Goal: Information Seeking & Learning: Learn about a topic

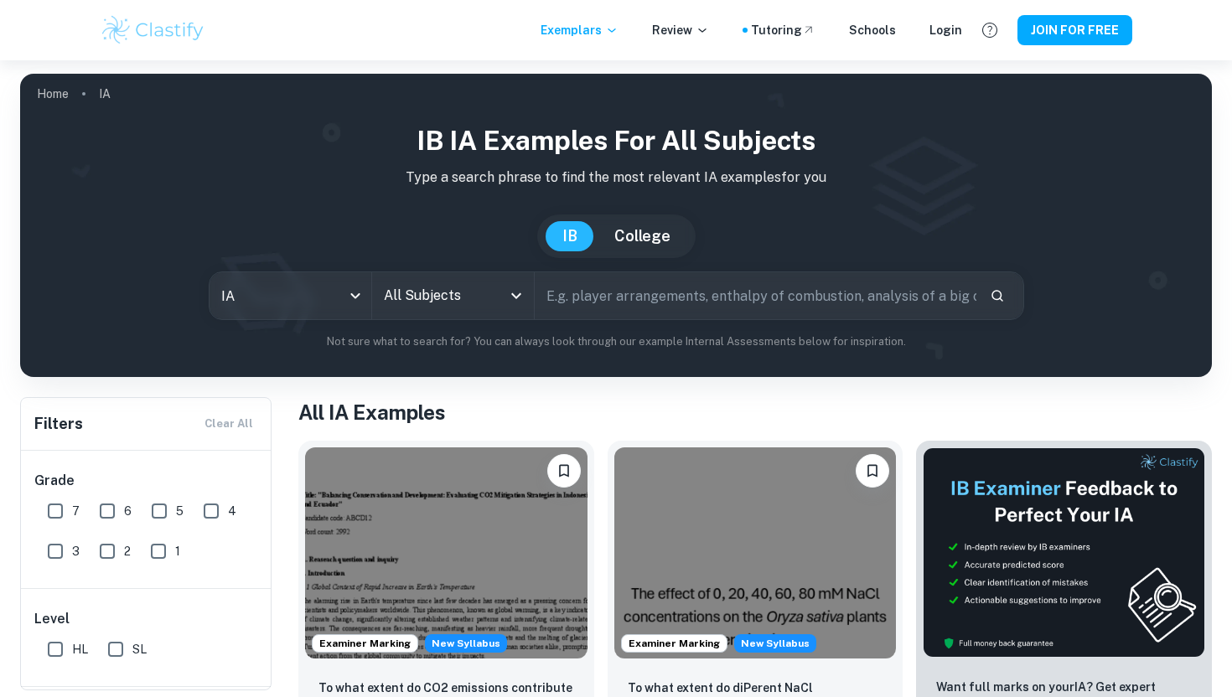
click at [446, 296] on input "All Subjects" at bounding box center [441, 296] width 122 height 32
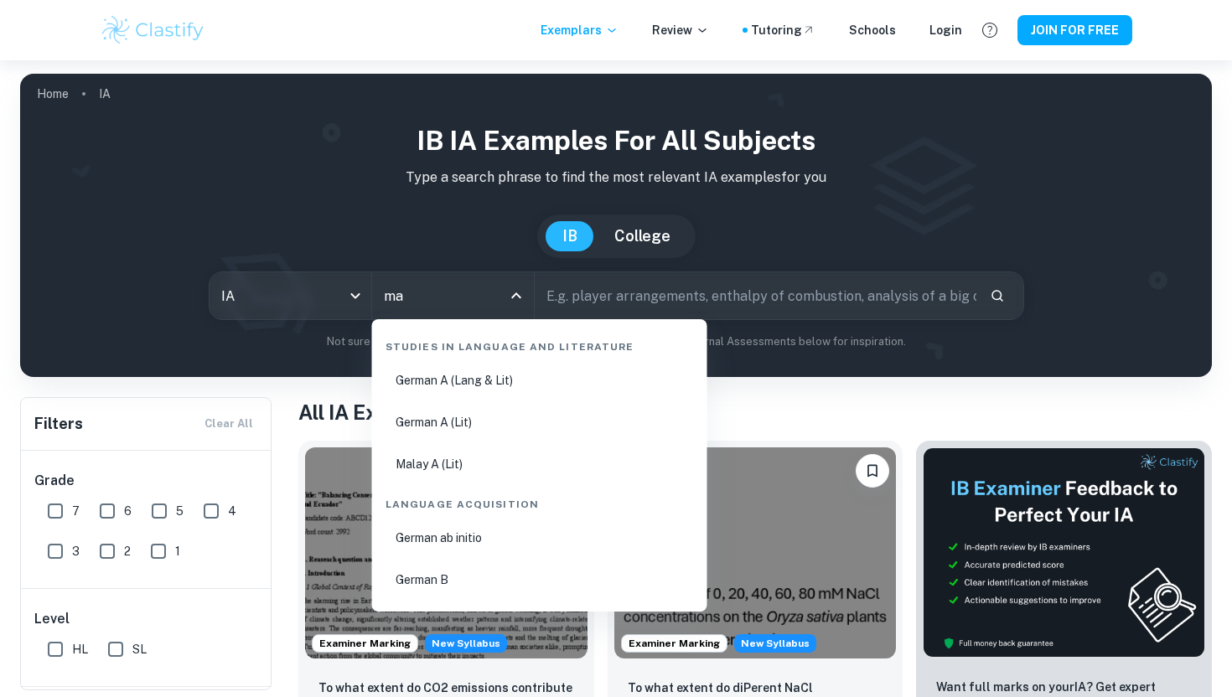
type input "mat"
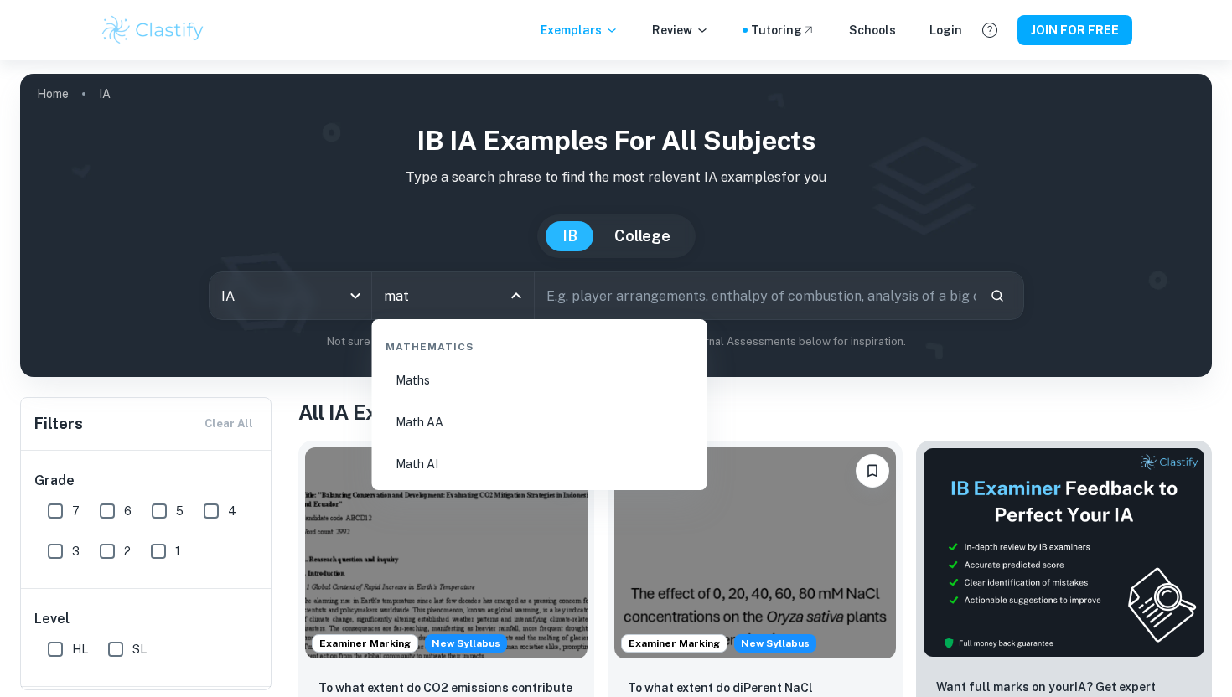
click at [442, 421] on li "Math AA" at bounding box center [540, 422] width 322 height 39
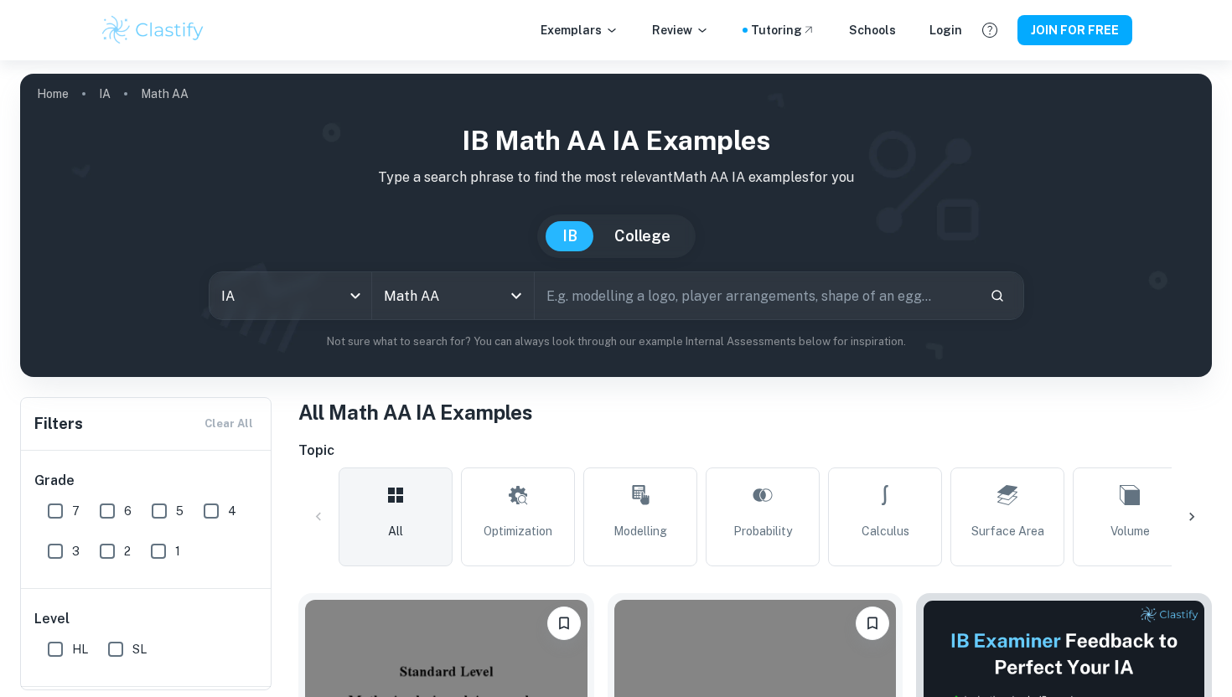
click at [57, 510] on input "7" at bounding box center [56, 511] width 34 height 34
checkbox input "true"
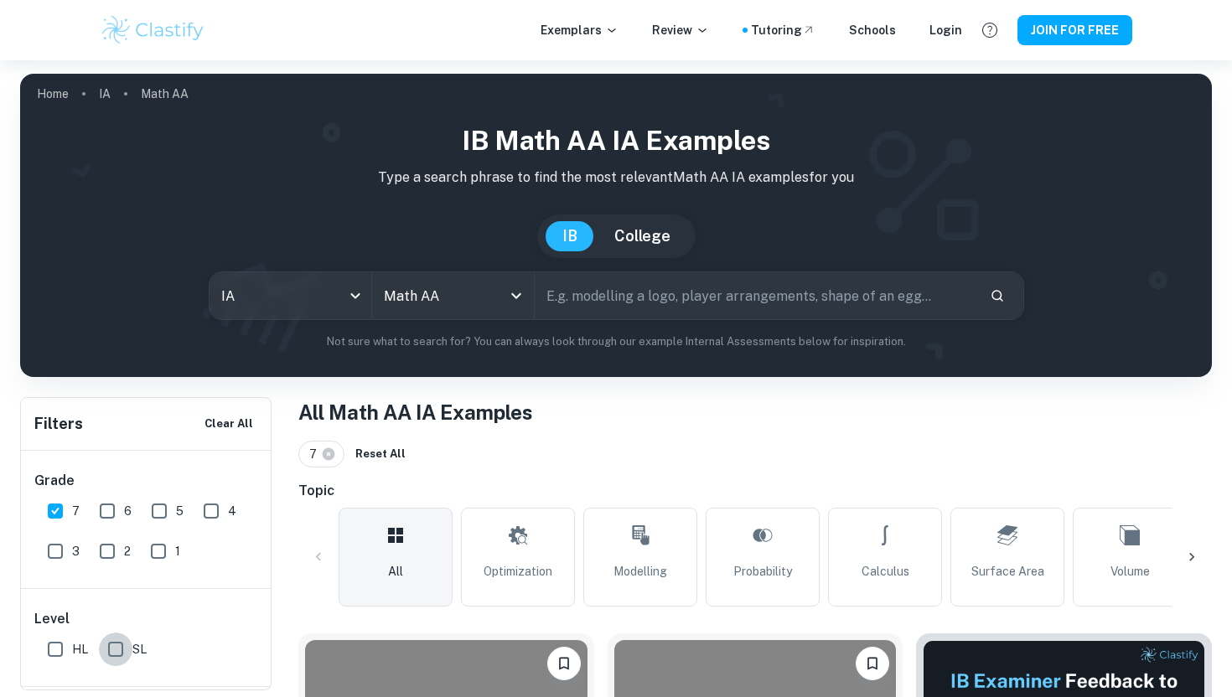
click at [111, 649] on input "SL" at bounding box center [116, 650] width 34 height 34
checkbox input "true"
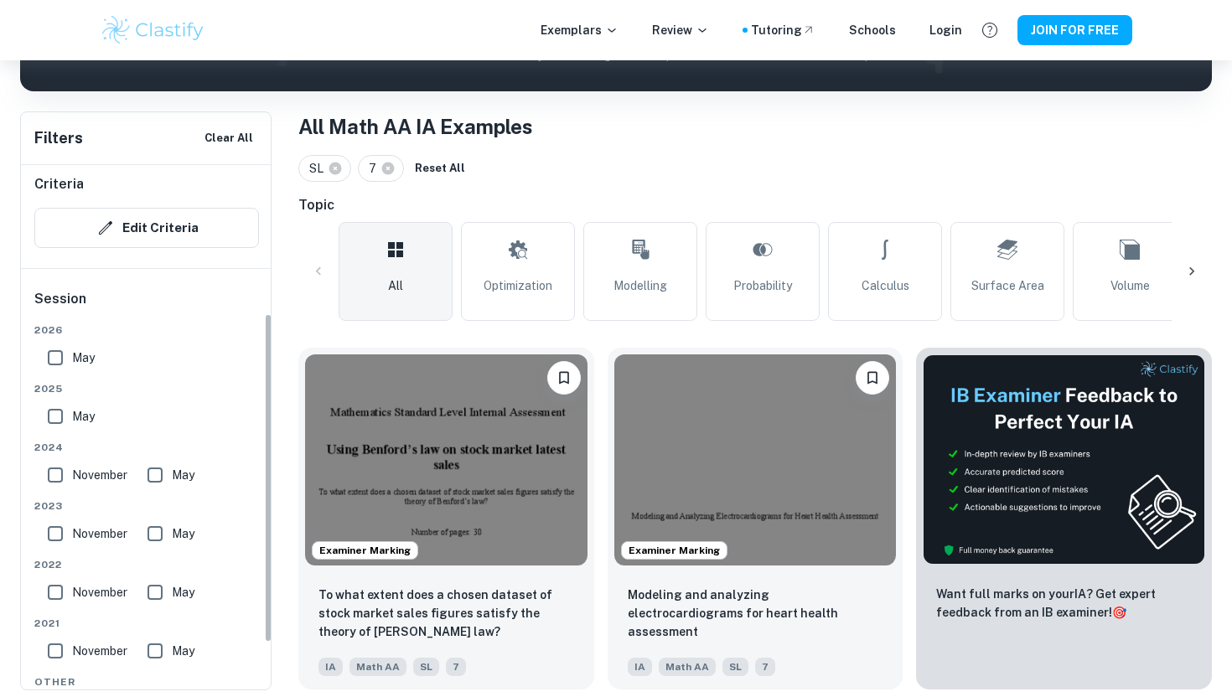
scroll to position [232, 0]
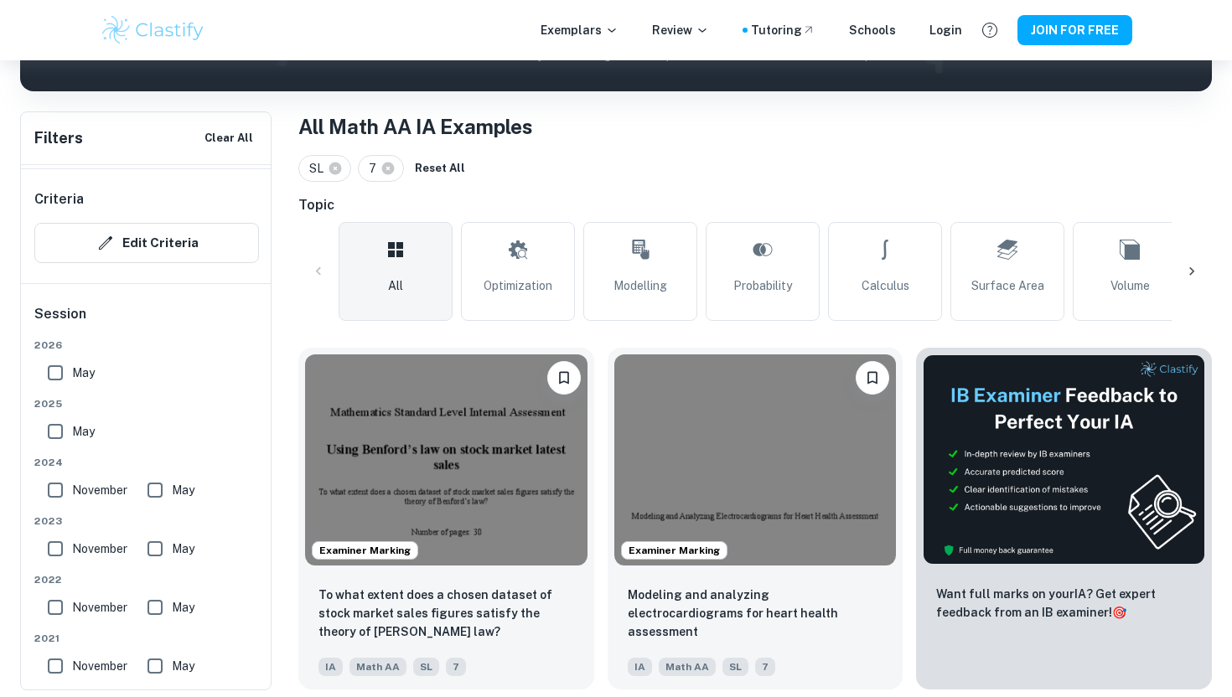
click at [58, 430] on input "May" at bounding box center [56, 432] width 34 height 34
checkbox input "true"
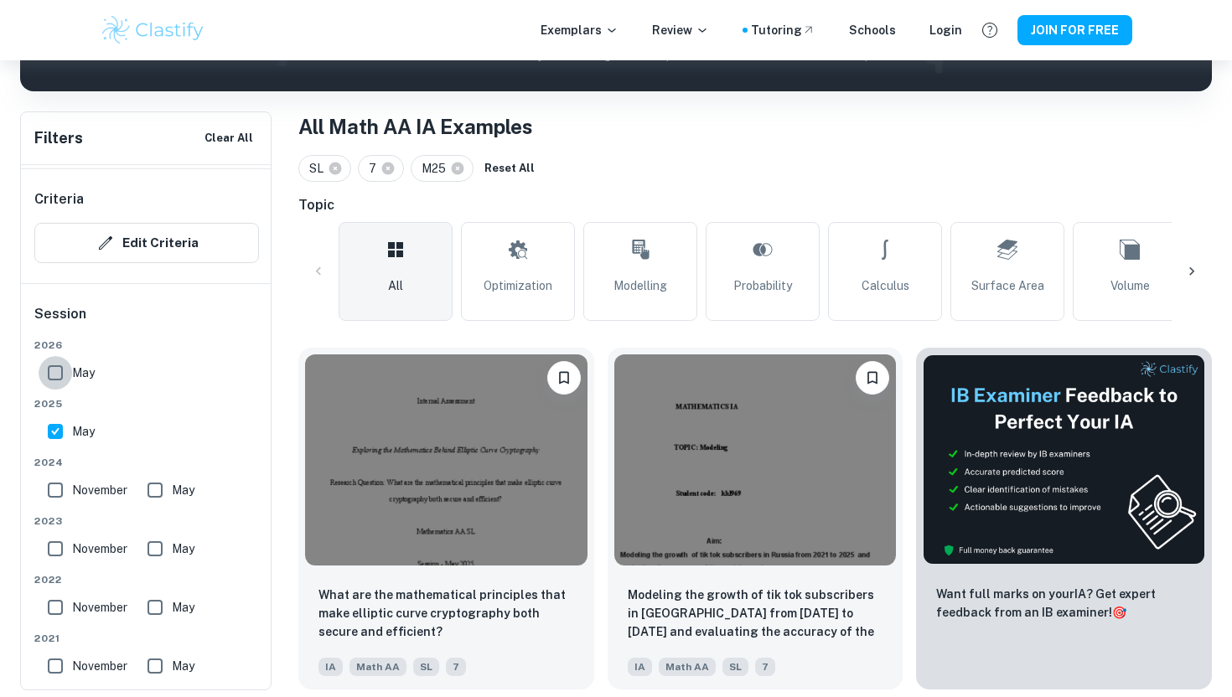
click at [58, 365] on input "May" at bounding box center [56, 373] width 34 height 34
checkbox input "true"
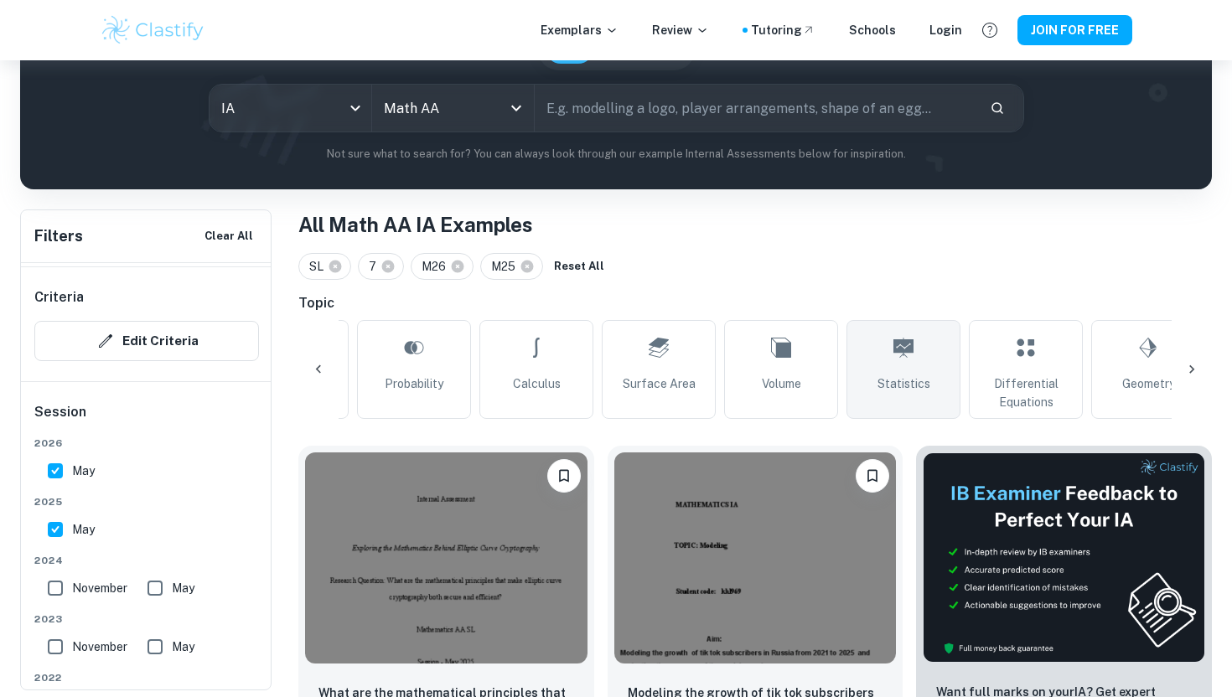
scroll to position [0, 398]
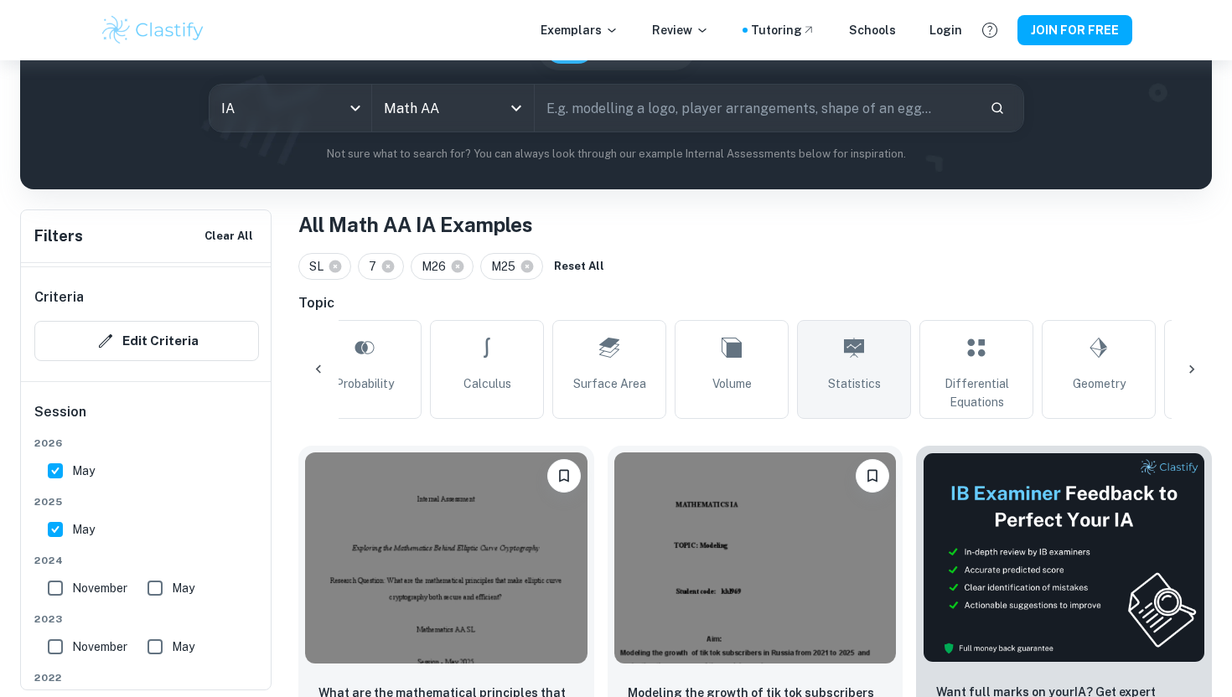
click at [846, 363] on icon at bounding box center [854, 348] width 20 height 40
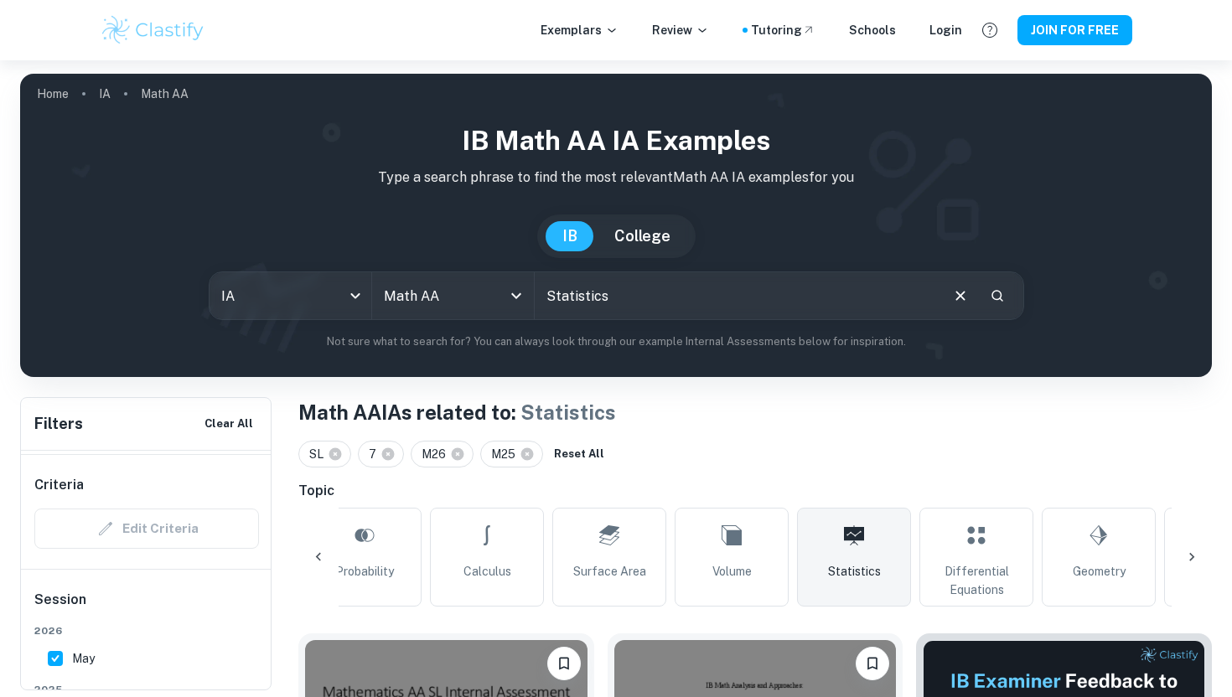
click at [608, 287] on input "Statistics" at bounding box center [736, 295] width 403 height 47
type input "correlation"
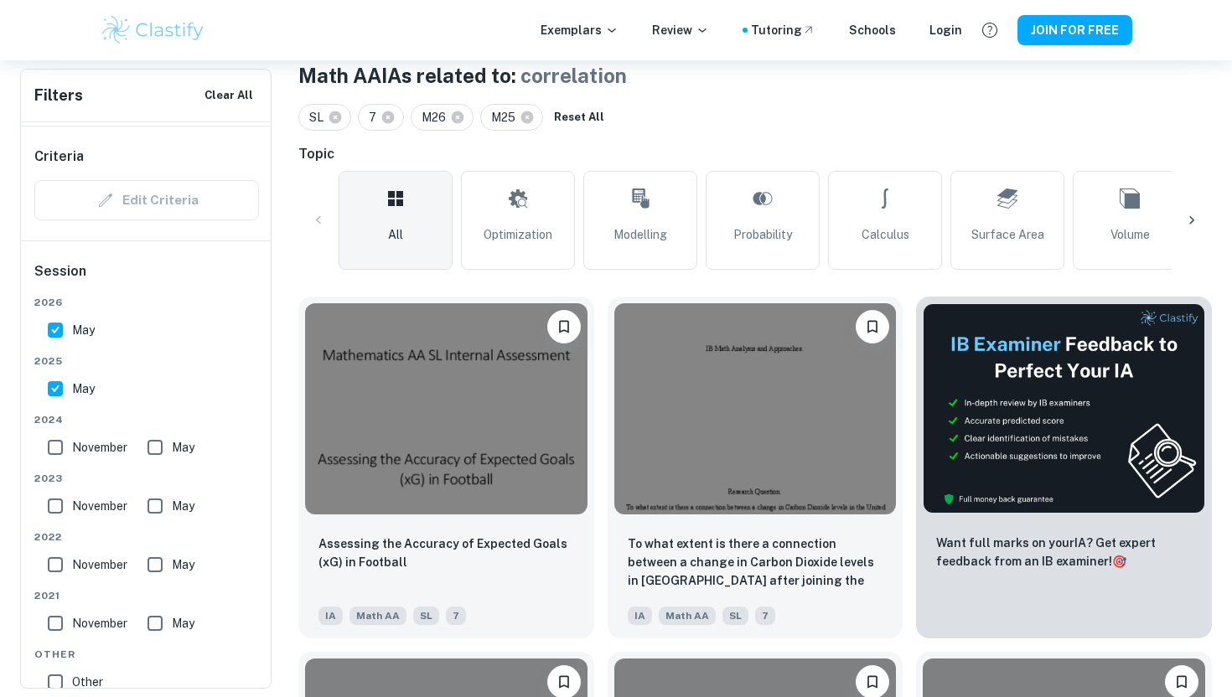
scroll to position [340, 0]
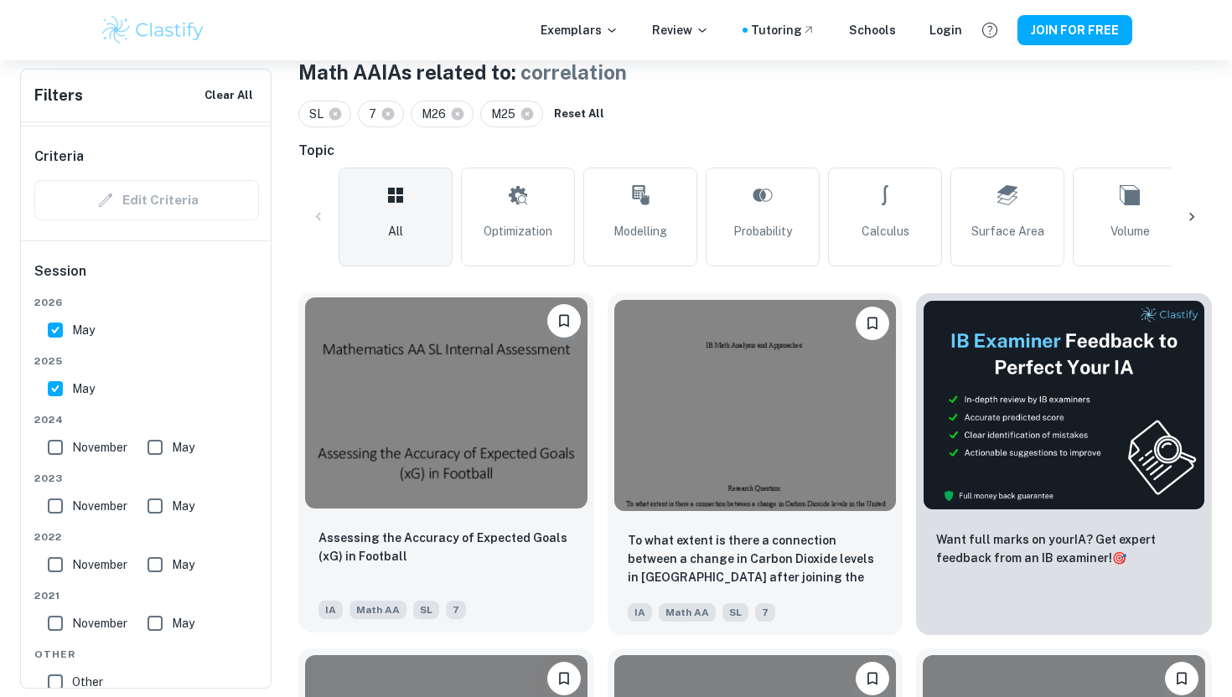
click at [471, 433] on img at bounding box center [446, 402] width 282 height 211
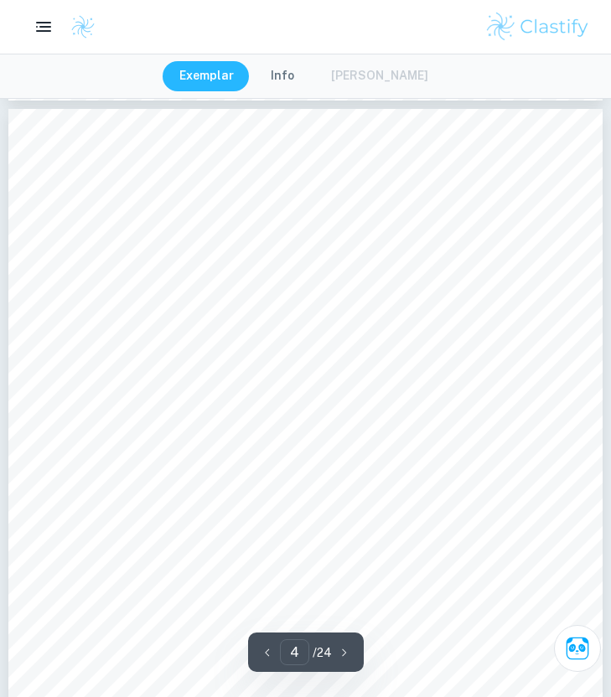
scroll to position [2534, 0]
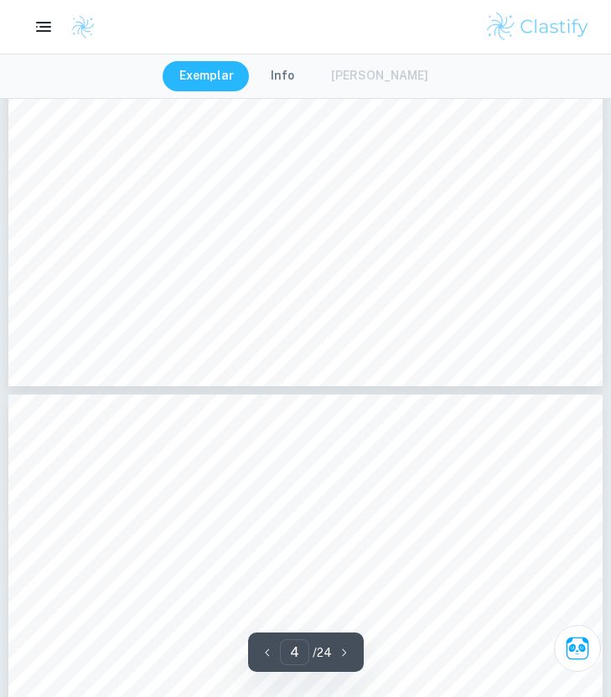
type input "3"
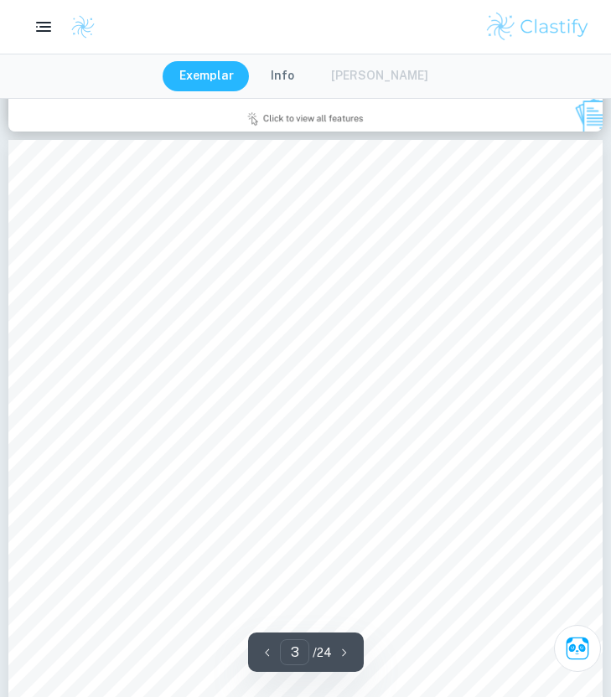
scroll to position [1715, 0]
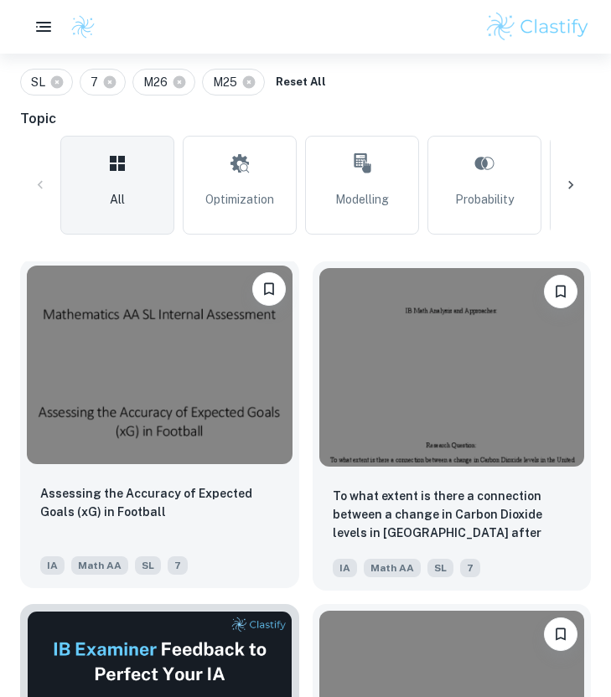
scroll to position [466, 0]
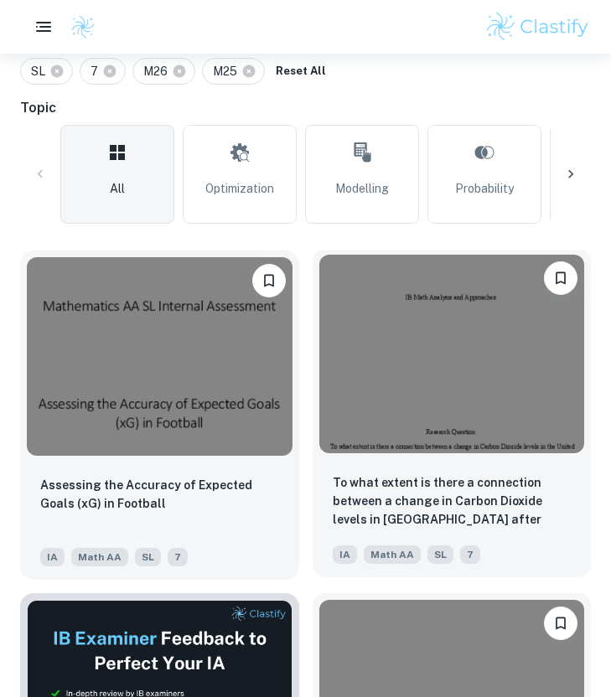
click at [403, 376] on img at bounding box center [452, 354] width 266 height 199
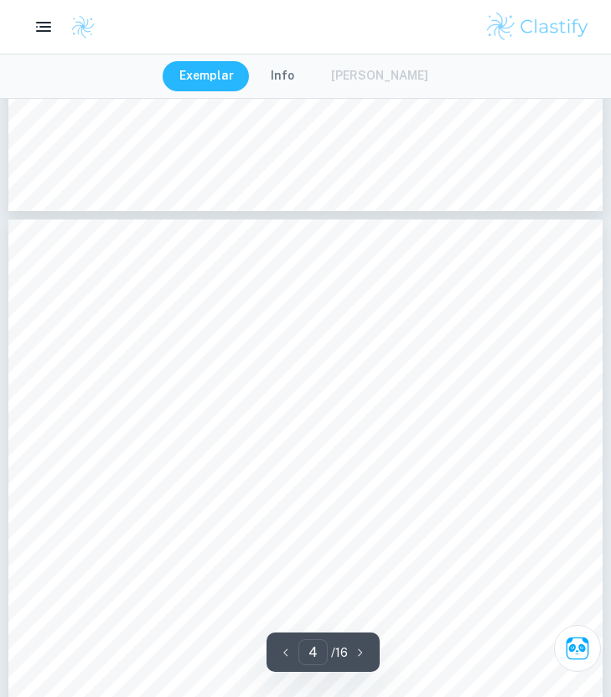
scroll to position [2424, 0]
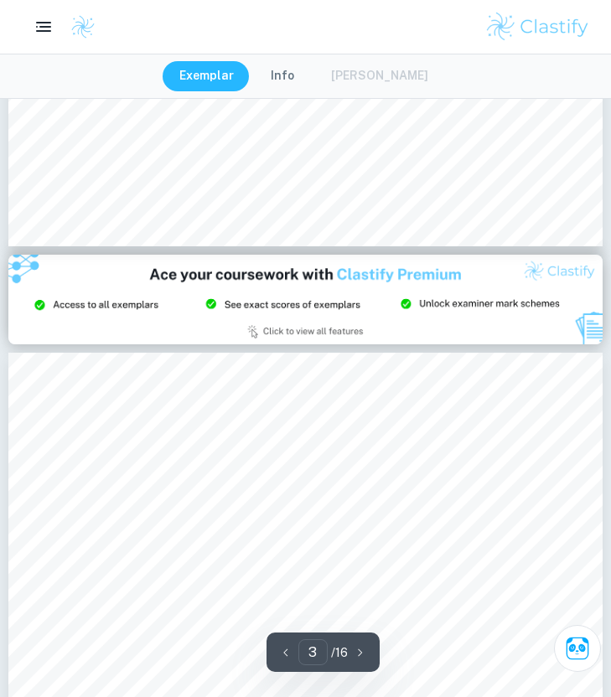
type input "2"
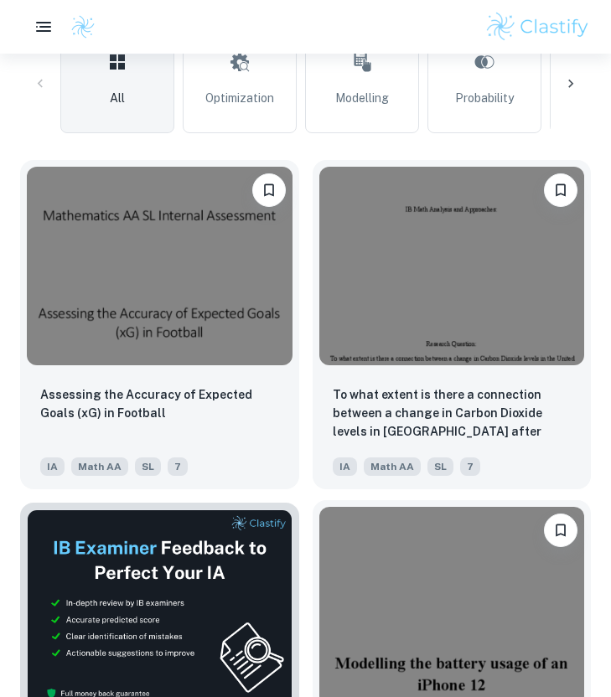
scroll to position [399, 0]
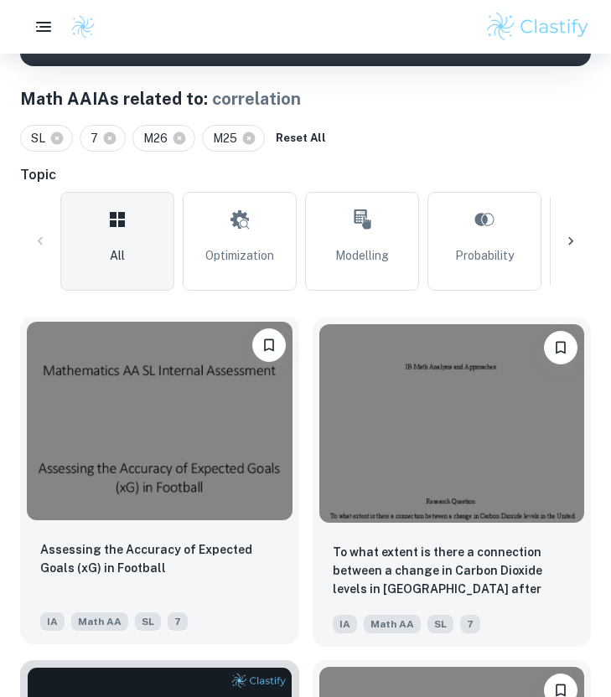
click at [156, 376] on img at bounding box center [160, 421] width 266 height 199
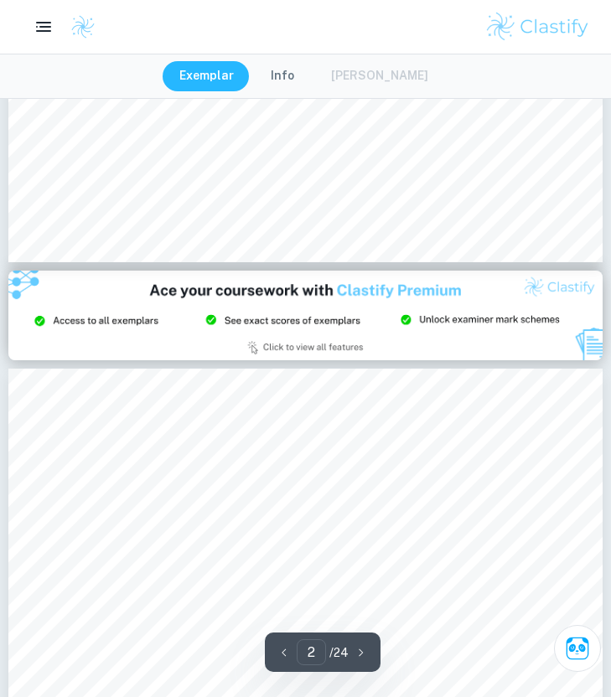
type input "3"
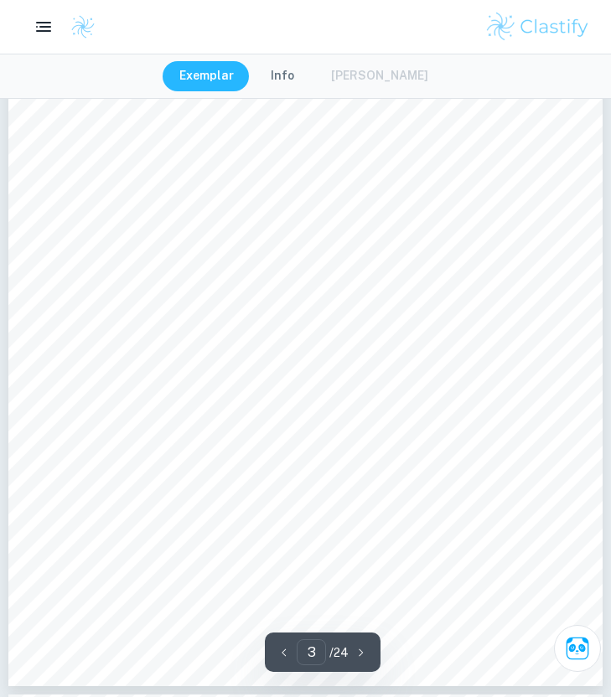
scroll to position [1950, 0]
